Goal: Use online tool/utility: Use online tool/utility

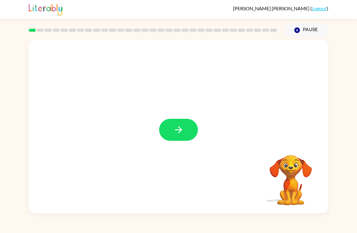
click at [183, 128] on icon "button" at bounding box center [178, 130] width 11 height 11
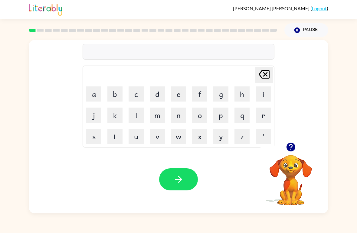
click at [260, 118] on button "r" at bounding box center [263, 115] width 15 height 15
click at [139, 137] on button "u" at bounding box center [136, 136] width 15 height 15
click at [116, 93] on button "b" at bounding box center [114, 94] width 15 height 15
click at [177, 181] on icon "button" at bounding box center [178, 179] width 11 height 11
click at [161, 113] on button "m" at bounding box center [157, 115] width 15 height 15
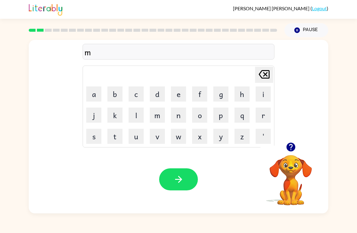
click at [200, 116] on button "o" at bounding box center [199, 115] width 15 height 15
click at [143, 139] on button "u" at bounding box center [136, 136] width 15 height 15
click at [113, 136] on button "t" at bounding box center [114, 136] width 15 height 15
click at [240, 96] on button "h" at bounding box center [241, 94] width 15 height 15
click at [177, 185] on button "button" at bounding box center [178, 180] width 39 height 22
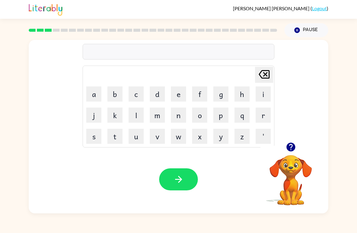
click at [160, 91] on button "d" at bounding box center [157, 94] width 15 height 15
click at [178, 93] on button "e" at bounding box center [178, 94] width 15 height 15
click at [182, 118] on button "n" at bounding box center [178, 115] width 15 height 15
click at [182, 190] on button "button" at bounding box center [178, 180] width 39 height 22
click at [92, 132] on button "s" at bounding box center [93, 136] width 15 height 15
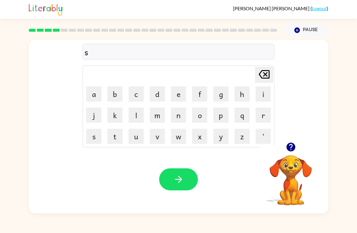
click at [222, 114] on button "p" at bounding box center [220, 115] width 15 height 15
click at [201, 118] on button "o" at bounding box center [199, 115] width 15 height 15
click at [118, 142] on button "t" at bounding box center [114, 136] width 15 height 15
click at [182, 176] on icon "button" at bounding box center [178, 179] width 11 height 11
click at [97, 136] on button "s" at bounding box center [93, 136] width 15 height 15
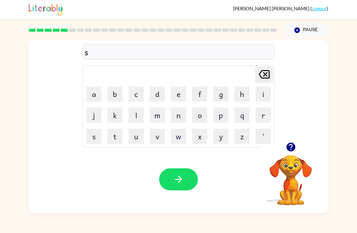
click at [179, 140] on button "w" at bounding box center [178, 136] width 15 height 15
click at [181, 88] on button "e" at bounding box center [178, 94] width 15 height 15
click at [221, 119] on button "p" at bounding box center [220, 115] width 15 height 15
click at [116, 136] on button "t" at bounding box center [114, 136] width 15 height 15
click at [183, 190] on button "button" at bounding box center [178, 180] width 39 height 22
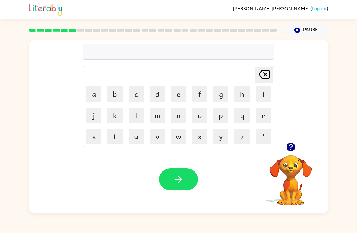
click at [244, 116] on button "q" at bounding box center [241, 115] width 15 height 15
click at [265, 82] on icon "[PERSON_NAME] last character input" at bounding box center [264, 74] width 15 height 15
click at [225, 111] on button "p" at bounding box center [220, 115] width 15 height 15
click at [262, 96] on button "i" at bounding box center [263, 94] width 15 height 15
click at [177, 89] on button "e" at bounding box center [178, 94] width 15 height 15
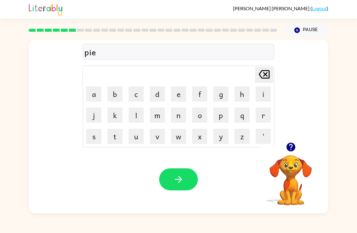
click at [176, 186] on button "button" at bounding box center [178, 180] width 39 height 22
click at [137, 98] on button "c" at bounding box center [136, 94] width 15 height 15
click at [95, 94] on button "a" at bounding box center [93, 94] width 15 height 15
click at [178, 113] on button "n" at bounding box center [178, 115] width 15 height 15
click at [162, 90] on button "d" at bounding box center [157, 94] width 15 height 15
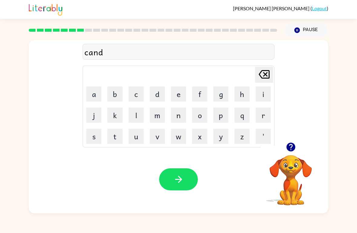
click at [140, 115] on button "l" at bounding box center [136, 115] width 15 height 15
click at [180, 93] on button "e" at bounding box center [178, 94] width 15 height 15
click at [185, 187] on button "button" at bounding box center [178, 180] width 39 height 22
click at [113, 96] on button "b" at bounding box center [114, 94] width 15 height 15
click at [91, 93] on button "a" at bounding box center [93, 94] width 15 height 15
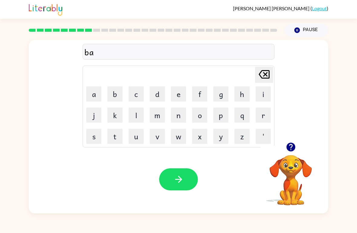
click at [116, 133] on button "t" at bounding box center [114, 136] width 15 height 15
click at [242, 94] on button "h" at bounding box center [241, 94] width 15 height 15
click at [174, 186] on button "button" at bounding box center [178, 180] width 39 height 22
click at [135, 93] on button "c" at bounding box center [136, 94] width 15 height 15
click at [138, 113] on button "l" at bounding box center [136, 115] width 15 height 15
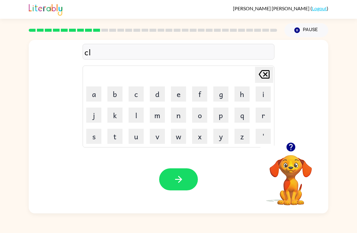
click at [202, 114] on button "o" at bounding box center [199, 115] width 15 height 15
click at [177, 140] on button "w" at bounding box center [178, 136] width 15 height 15
click at [181, 116] on button "n" at bounding box center [178, 115] width 15 height 15
click at [180, 189] on button "button" at bounding box center [178, 180] width 39 height 22
click at [91, 129] on button "s" at bounding box center [93, 136] width 15 height 15
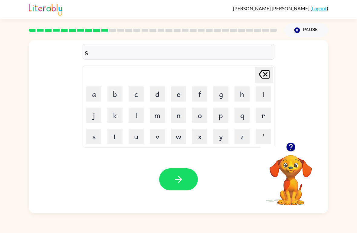
click at [244, 91] on button "h" at bounding box center [241, 94] width 15 height 15
click at [200, 116] on button "o" at bounding box center [199, 115] width 15 height 15
click at [137, 97] on button "c" at bounding box center [136, 94] width 15 height 15
click at [117, 113] on button "k" at bounding box center [114, 115] width 15 height 15
click at [186, 181] on button "button" at bounding box center [178, 180] width 39 height 22
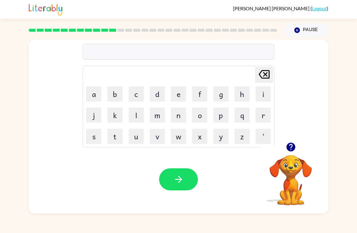
click at [225, 88] on button "g" at bounding box center [220, 94] width 15 height 15
click at [93, 92] on button "a" at bounding box center [93, 94] width 15 height 15
click at [94, 136] on button "s" at bounding box center [93, 136] width 15 height 15
click at [179, 94] on button "e" at bounding box center [178, 94] width 15 height 15
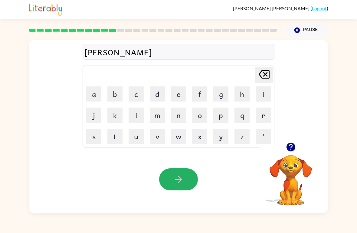
click at [182, 188] on button "button" at bounding box center [178, 180] width 39 height 22
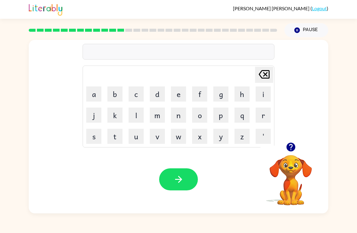
click at [181, 93] on button "e" at bounding box center [178, 94] width 15 height 15
click at [198, 143] on button "x" at bounding box center [199, 136] width 15 height 15
click at [221, 116] on button "p" at bounding box center [220, 115] width 15 height 15
click at [142, 115] on button "l" at bounding box center [136, 115] width 15 height 15
click at [203, 113] on button "o" at bounding box center [199, 115] width 15 height 15
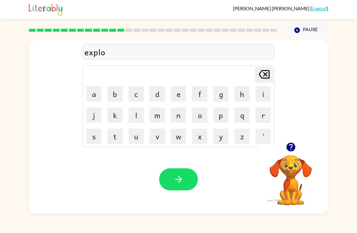
click at [157, 93] on button "d" at bounding box center [157, 94] width 15 height 15
click at [184, 90] on button "e" at bounding box center [178, 94] width 15 height 15
click at [181, 182] on icon "button" at bounding box center [178, 179] width 11 height 11
click at [95, 139] on button "s" at bounding box center [93, 136] width 15 height 15
click at [179, 136] on button "w" at bounding box center [178, 136] width 15 height 15
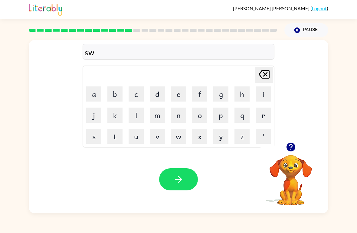
click at [180, 92] on button "e" at bounding box center [178, 94] width 15 height 15
click at [116, 135] on button "t" at bounding box center [114, 136] width 15 height 15
click at [176, 120] on button "n" at bounding box center [178, 115] width 15 height 15
click at [182, 88] on button "e" at bounding box center [178, 94] width 15 height 15
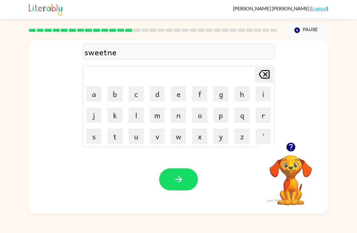
click at [92, 136] on button "s" at bounding box center [93, 136] width 15 height 15
click at [84, 137] on td "s" at bounding box center [94, 136] width 21 height 21
click at [98, 137] on button "s" at bounding box center [93, 136] width 15 height 15
click at [181, 177] on icon "button" at bounding box center [178, 179] width 11 height 11
click at [243, 93] on button "h" at bounding box center [241, 94] width 15 height 15
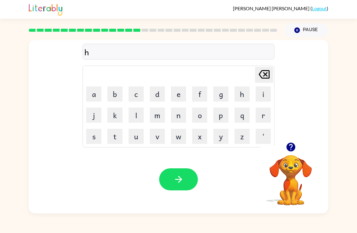
click at [267, 95] on button "i" at bounding box center [263, 94] width 15 height 15
click at [223, 118] on button "p" at bounding box center [220, 115] width 15 height 15
click at [199, 119] on button "o" at bounding box center [199, 115] width 15 height 15
click at [172, 187] on button "button" at bounding box center [178, 180] width 39 height 22
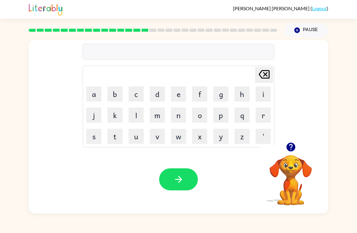
click at [205, 92] on button "f" at bounding box center [199, 94] width 15 height 15
click at [200, 119] on button "o" at bounding box center [199, 115] width 15 height 15
click at [262, 118] on button "r" at bounding box center [263, 115] width 15 height 15
click at [118, 116] on button "k" at bounding box center [114, 115] width 15 height 15
click at [183, 186] on button "button" at bounding box center [178, 180] width 39 height 22
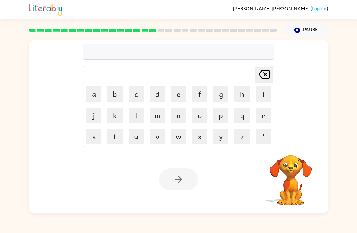
click at [179, 139] on button "w" at bounding box center [178, 136] width 15 height 15
click at [180, 93] on button "e" at bounding box center [178, 94] width 15 height 15
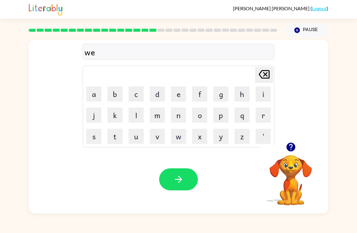
click at [115, 93] on button "b" at bounding box center [114, 94] width 15 height 15
click at [187, 173] on button "button" at bounding box center [178, 180] width 39 height 22
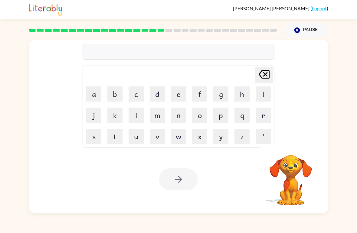
click at [90, 139] on button "s" at bounding box center [93, 136] width 15 height 15
click at [137, 113] on button "l" at bounding box center [136, 115] width 15 height 15
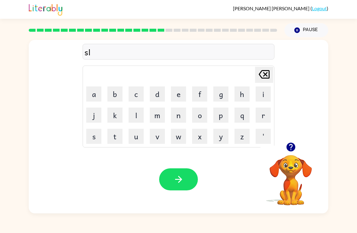
click at [180, 96] on button "e" at bounding box center [178, 94] width 15 height 15
click at [218, 113] on button "p" at bounding box center [220, 115] width 15 height 15
click at [116, 135] on button "t" at bounding box center [114, 136] width 15 height 15
click at [182, 186] on button "button" at bounding box center [178, 180] width 39 height 22
click at [243, 93] on button "h" at bounding box center [241, 94] width 15 height 15
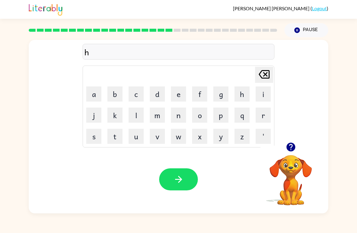
click at [93, 95] on button "a" at bounding box center [93, 94] width 15 height 15
click at [261, 120] on button "r" at bounding box center [263, 115] width 15 height 15
click at [159, 95] on button "d" at bounding box center [157, 94] width 15 height 15
click at [184, 179] on icon "button" at bounding box center [178, 179] width 11 height 11
click at [265, 118] on button "r" at bounding box center [263, 115] width 15 height 15
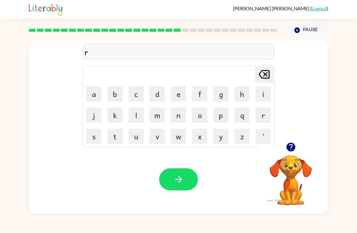
click at [204, 115] on button "o" at bounding box center [199, 115] width 15 height 15
click at [156, 96] on button "d" at bounding box center [157, 94] width 15 height 15
click at [182, 184] on icon "button" at bounding box center [178, 179] width 11 height 11
click at [259, 114] on button "r" at bounding box center [263, 115] width 15 height 15
click at [179, 88] on button "e" at bounding box center [178, 94] width 15 height 15
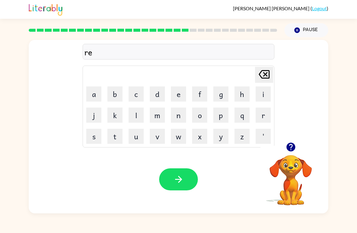
click at [93, 135] on button "s" at bounding box center [93, 136] width 15 height 15
click at [110, 139] on button "t" at bounding box center [114, 136] width 15 height 15
click at [179, 94] on button "e" at bounding box center [178, 94] width 15 height 15
click at [159, 94] on button "d" at bounding box center [157, 94] width 15 height 15
click at [183, 186] on button "button" at bounding box center [178, 180] width 39 height 22
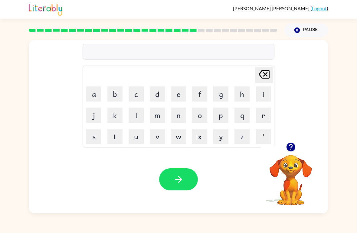
click at [180, 140] on button "w" at bounding box center [178, 136] width 15 height 15
click at [92, 93] on button "a" at bounding box center [93, 94] width 15 height 15
click at [117, 110] on button "k" at bounding box center [114, 115] width 15 height 15
click at [182, 91] on button "e" at bounding box center [178, 94] width 15 height 15
click at [189, 178] on button "button" at bounding box center [178, 180] width 39 height 22
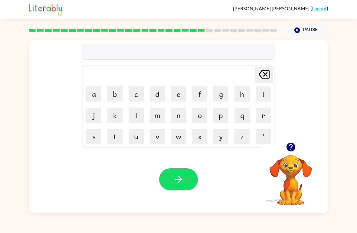
click at [94, 137] on button "s" at bounding box center [93, 136] width 15 height 15
click at [178, 114] on button "n" at bounding box center [178, 115] width 15 height 15
click at [207, 120] on button "o" at bounding box center [199, 115] width 15 height 15
click at [182, 139] on button "w" at bounding box center [178, 136] width 15 height 15
click at [159, 114] on button "m" at bounding box center [157, 115] width 15 height 15
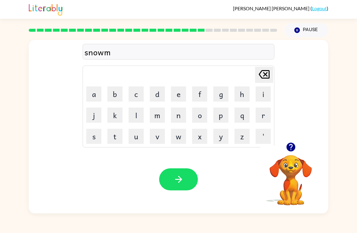
click at [94, 93] on button "a" at bounding box center [93, 94] width 15 height 15
click at [179, 117] on button "n" at bounding box center [178, 115] width 15 height 15
click at [193, 194] on div "Your browser must support playing .mp4 files to use Literably. Please try using…" at bounding box center [179, 180] width 300 height 68
click at [178, 181] on icon "button" at bounding box center [178, 179] width 11 height 11
click at [183, 133] on button "w" at bounding box center [178, 136] width 15 height 15
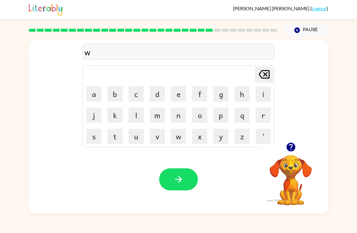
click at [269, 98] on button "i" at bounding box center [263, 94] width 15 height 15
click at [178, 119] on button "n" at bounding box center [178, 115] width 15 height 15
click at [116, 138] on button "t" at bounding box center [114, 136] width 15 height 15
click at [180, 91] on button "e" at bounding box center [178, 94] width 15 height 15
click at [267, 114] on button "r" at bounding box center [263, 115] width 15 height 15
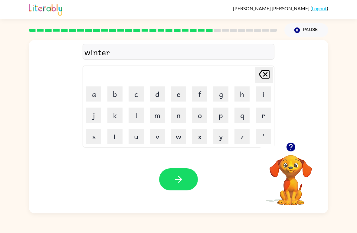
click at [180, 186] on button "button" at bounding box center [178, 180] width 39 height 22
click at [135, 92] on button "c" at bounding box center [136, 94] width 15 height 15
click at [245, 99] on button "h" at bounding box center [241, 94] width 15 height 15
click at [180, 96] on button "e" at bounding box center [178, 94] width 15 height 15
click at [87, 136] on button "s" at bounding box center [93, 136] width 15 height 15
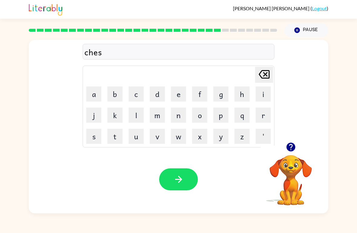
click at [113, 136] on button "t" at bounding box center [114, 136] width 15 height 15
click at [183, 182] on icon "button" at bounding box center [178, 179] width 11 height 11
click at [92, 140] on button "s" at bounding box center [93, 136] width 15 height 15
click at [135, 140] on button "u" at bounding box center [136, 136] width 15 height 15
click at [155, 93] on button "d" at bounding box center [157, 94] width 15 height 15
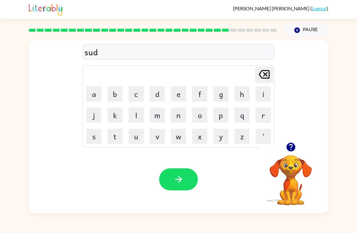
click at [181, 89] on button "e" at bounding box center [178, 94] width 15 height 15
click at [181, 114] on button "n" at bounding box center [178, 115] width 15 height 15
click at [271, 74] on icon "[PERSON_NAME] last character input" at bounding box center [264, 74] width 15 height 15
click at [270, 74] on icon "[PERSON_NAME] last character input" at bounding box center [264, 74] width 15 height 15
click at [269, 77] on icon at bounding box center [264, 74] width 11 height 8
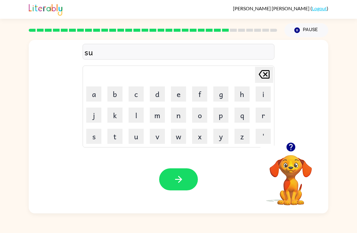
click at [158, 95] on button "d" at bounding box center [157, 94] width 15 height 15
click at [162, 92] on button "d" at bounding box center [157, 94] width 15 height 15
click at [177, 92] on button "e" at bounding box center [178, 94] width 15 height 15
click at [180, 116] on button "n" at bounding box center [178, 115] width 15 height 15
click at [186, 177] on button "button" at bounding box center [178, 180] width 39 height 22
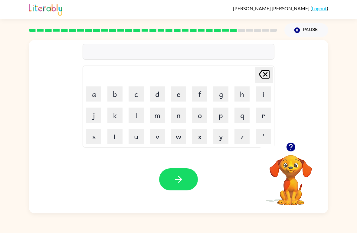
click at [142, 93] on button "c" at bounding box center [136, 94] width 15 height 15
click at [202, 115] on button "o" at bounding box center [199, 115] width 15 height 15
click at [180, 112] on button "n" at bounding box center [178, 115] width 15 height 15
click at [175, 91] on button "e" at bounding box center [178, 94] width 15 height 15
click at [182, 191] on button "button" at bounding box center [178, 180] width 39 height 22
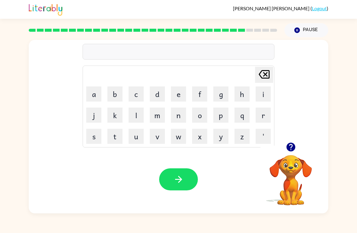
click at [129, 96] on button "c" at bounding box center [136, 94] width 15 height 15
click at [244, 99] on button "h" at bounding box center [241, 94] width 15 height 15
click at [94, 93] on button "a" at bounding box center [93, 94] width 15 height 15
click at [264, 96] on button "i" at bounding box center [263, 94] width 15 height 15
click at [179, 118] on button "n" at bounding box center [178, 115] width 15 height 15
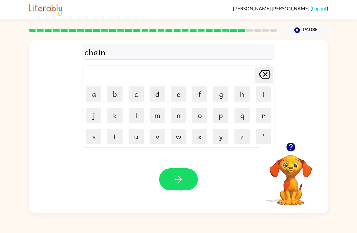
click at [195, 184] on button "button" at bounding box center [178, 180] width 39 height 22
click at [92, 133] on button "s" at bounding box center [93, 136] width 15 height 15
click at [240, 93] on button "h" at bounding box center [241, 94] width 15 height 15
click at [135, 138] on button "u" at bounding box center [136, 136] width 15 height 15
click at [117, 130] on button "t" at bounding box center [114, 136] width 15 height 15
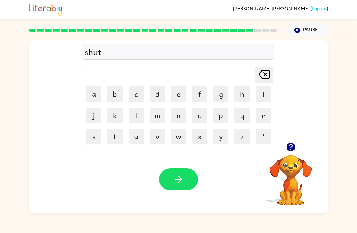
click at [176, 188] on button "button" at bounding box center [178, 180] width 39 height 22
click at [117, 137] on button "t" at bounding box center [114, 136] width 15 height 15
click at [241, 93] on button "h" at bounding box center [241, 94] width 15 height 15
click at [265, 98] on button "i" at bounding box center [263, 94] width 15 height 15
click at [261, 122] on button "r" at bounding box center [263, 115] width 15 height 15
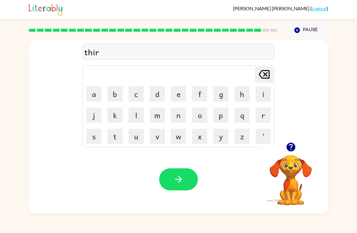
click at [93, 137] on button "s" at bounding box center [93, 136] width 15 height 15
click at [122, 133] on button "t" at bounding box center [114, 136] width 15 height 15
click at [185, 185] on button "button" at bounding box center [178, 180] width 39 height 22
click at [268, 122] on button "r" at bounding box center [263, 115] width 15 height 15
click at [268, 91] on button "i" at bounding box center [263, 94] width 15 height 15
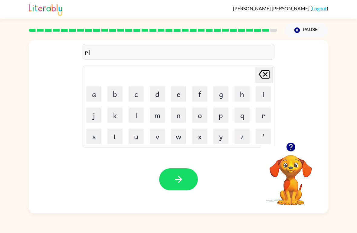
click at [224, 113] on button "p" at bounding box center [220, 115] width 15 height 15
click at [183, 98] on button "e" at bounding box center [178, 94] width 15 height 15
click at [185, 181] on button "button" at bounding box center [178, 180] width 39 height 22
